Goal: Task Accomplishment & Management: Use online tool/utility

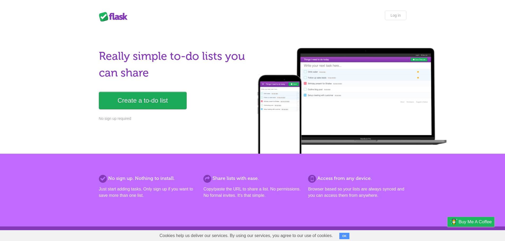
click at [136, 105] on link "Create a to-do list" at bounding box center [143, 100] width 88 height 17
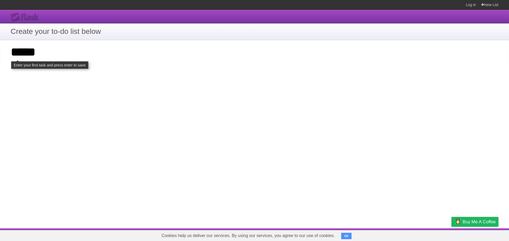
type input "*****"
click input "**********" at bounding box center [0, 0] width 0 height 0
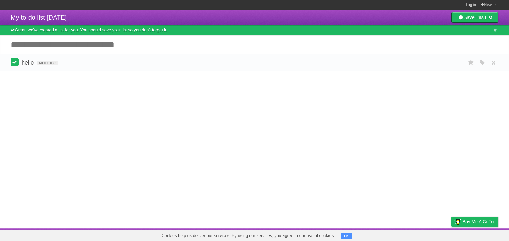
click at [16, 62] on label at bounding box center [15, 62] width 8 height 8
